Goal: Navigation & Orientation: Find specific page/section

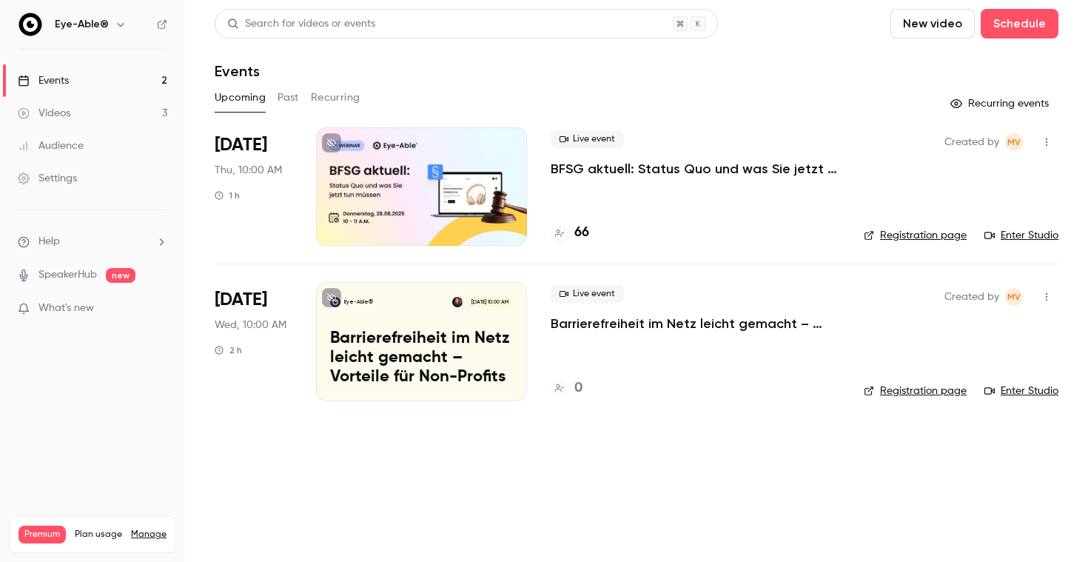
click at [136, 86] on link "Events 2" at bounding box center [92, 80] width 185 height 33
click at [102, 109] on link "Videos 3" at bounding box center [92, 113] width 185 height 33
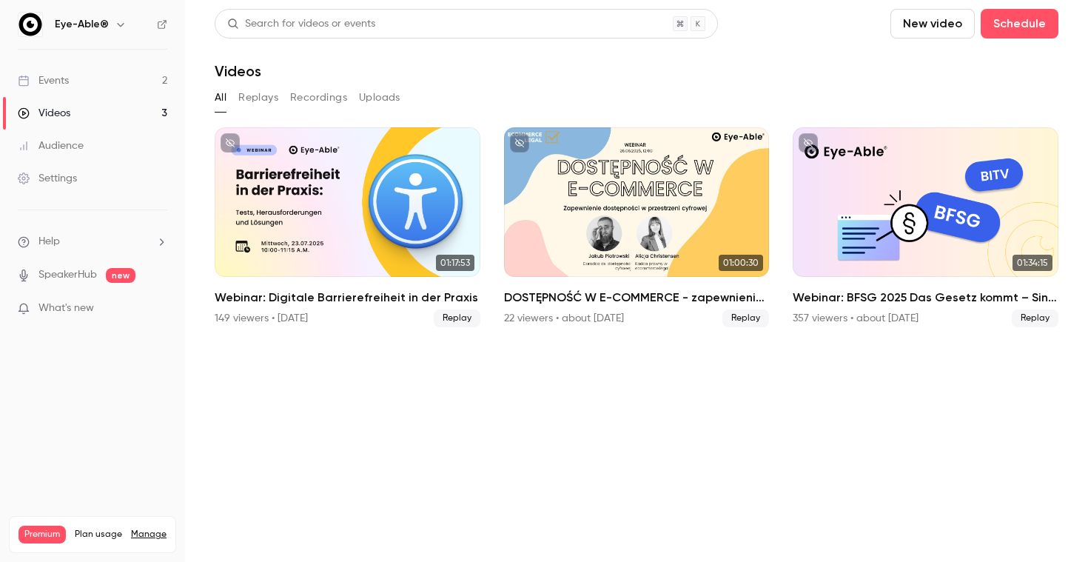
click at [135, 82] on link "Events 2" at bounding box center [92, 80] width 185 height 33
